Goal: Task Accomplishment & Management: Use online tool/utility

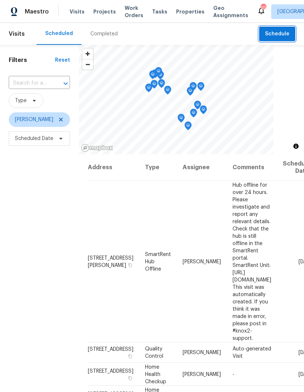
click at [282, 36] on span "Schedule" at bounding box center [277, 34] width 24 height 9
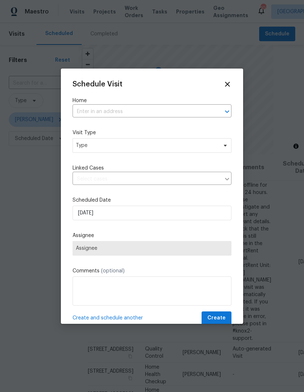
click at [166, 117] on input "text" at bounding box center [142, 111] width 139 height 11
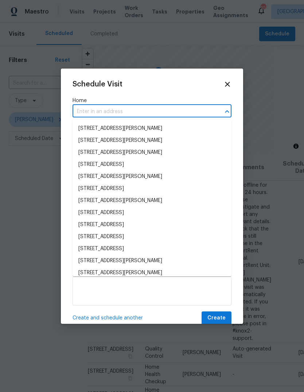
type input "8"
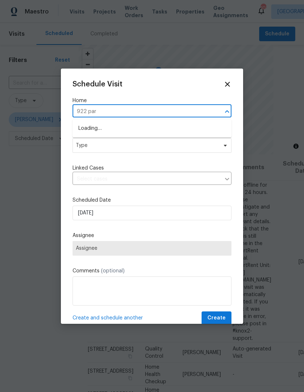
type input "922 park"
click at [132, 139] on li "[STREET_ADDRESS]" at bounding box center [152, 141] width 159 height 12
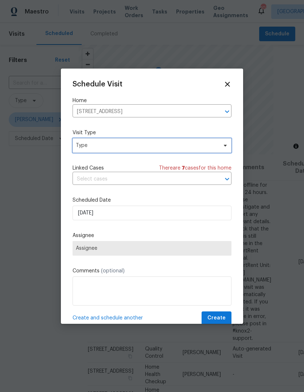
click at [187, 152] on span "Type" at bounding box center [152, 145] width 159 height 15
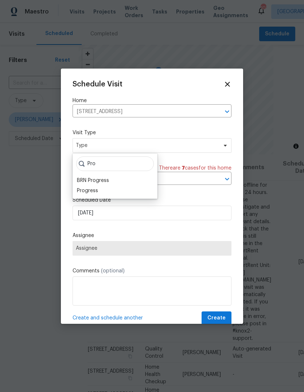
type input "Pro"
click at [86, 191] on div "Progress" at bounding box center [87, 190] width 21 height 7
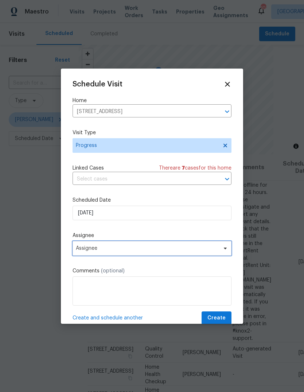
click at [200, 247] on span "Assignee" at bounding box center [147, 248] width 143 height 6
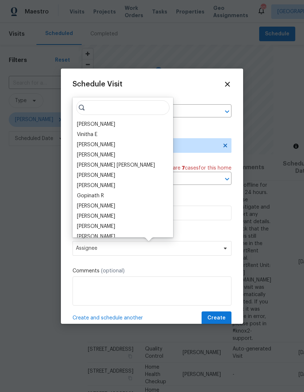
click at [105, 123] on div "[PERSON_NAME]" at bounding box center [96, 124] width 38 height 7
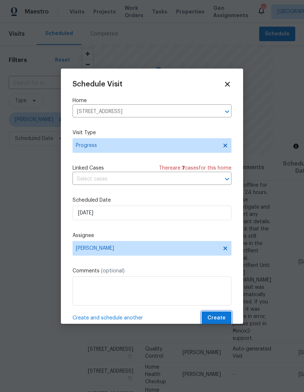
click at [224, 315] on span "Create" at bounding box center [216, 318] width 18 height 9
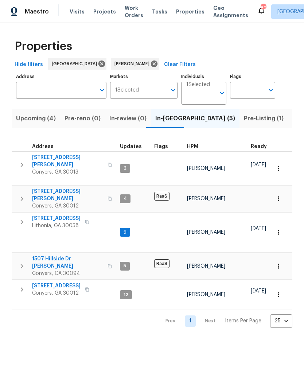
click at [40, 282] on span "922 Park Pl NE" at bounding box center [56, 285] width 48 height 7
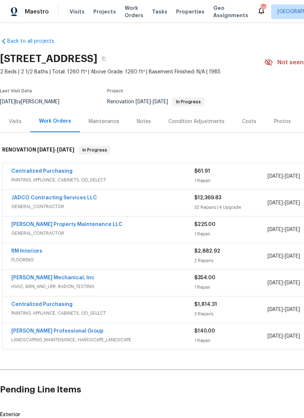
click at [33, 199] on link "JADCO Contracting Services LLC" at bounding box center [54, 197] width 86 height 5
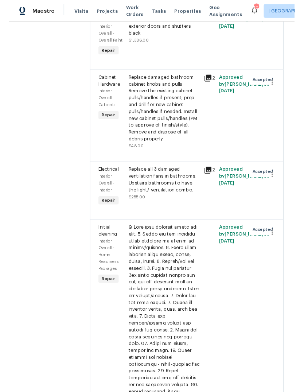
scroll to position [2169, 0]
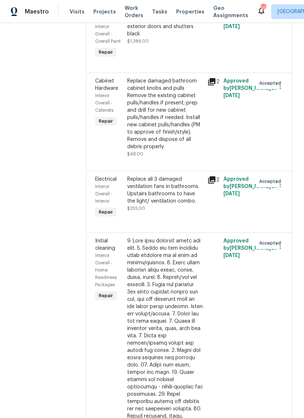
click at [187, 38] on div "Paint exterior of home to color match existing paint. Paint exterior doors and …" at bounding box center [165, 22] width 76 height 29
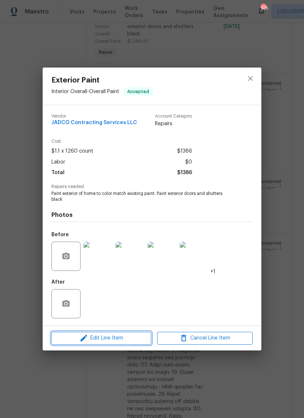
click at [100, 343] on button "Edit Line Item" at bounding box center [101, 337] width 100 height 13
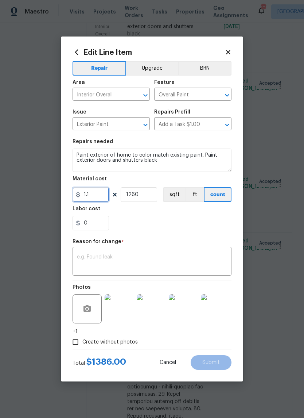
click at [98, 198] on input "1.1" at bounding box center [91, 194] width 36 height 15
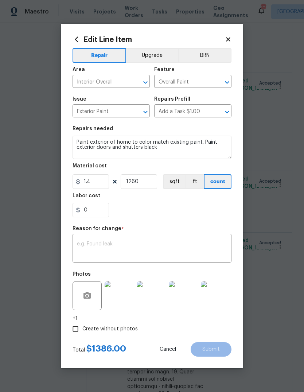
click at [213, 237] on div "x ​" at bounding box center [152, 249] width 159 height 27
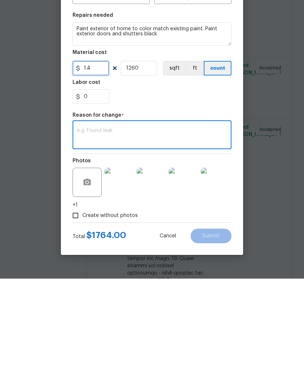
click at [99, 174] on input "1.4" at bounding box center [91, 181] width 36 height 15
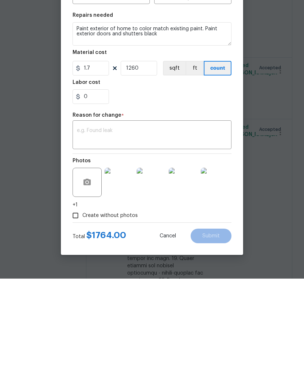
click at [207, 236] on div "x ​" at bounding box center [152, 249] width 159 height 27
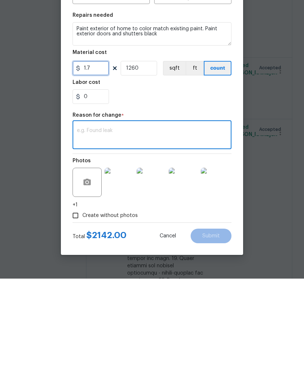
click at [102, 174] on input "1.7" at bounding box center [91, 181] width 36 height 15
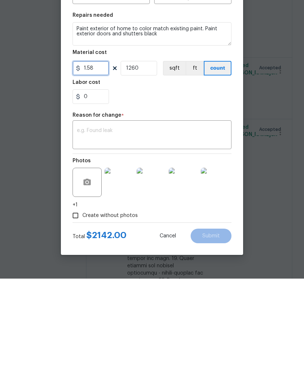
type input "1.58"
click at [211, 241] on textarea at bounding box center [152, 248] width 150 height 15
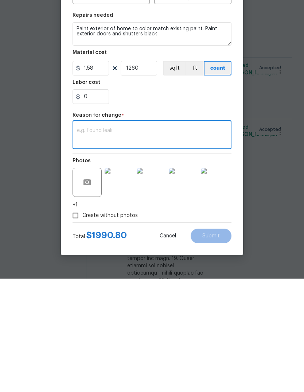
type textarea "A"
type textarea "Scope adjusted, GC supplying paint for match here"
click at [220, 342] on button "Submit" at bounding box center [211, 349] width 41 height 15
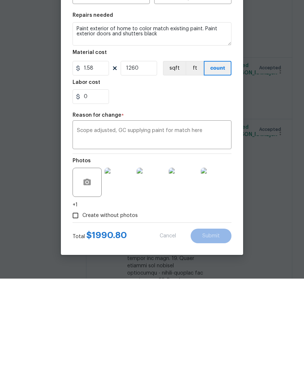
scroll to position [27, 0]
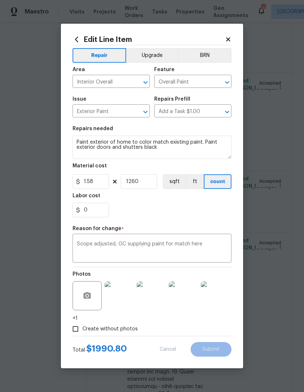
type input "1.1"
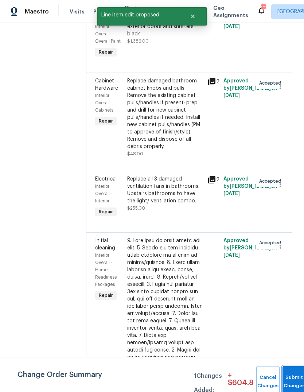
click at [295, 376] on button "Submit Changes" at bounding box center [294, 381] width 23 height 31
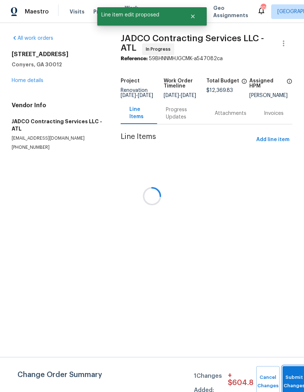
scroll to position [0, 0]
